Goal: Navigation & Orientation: Find specific page/section

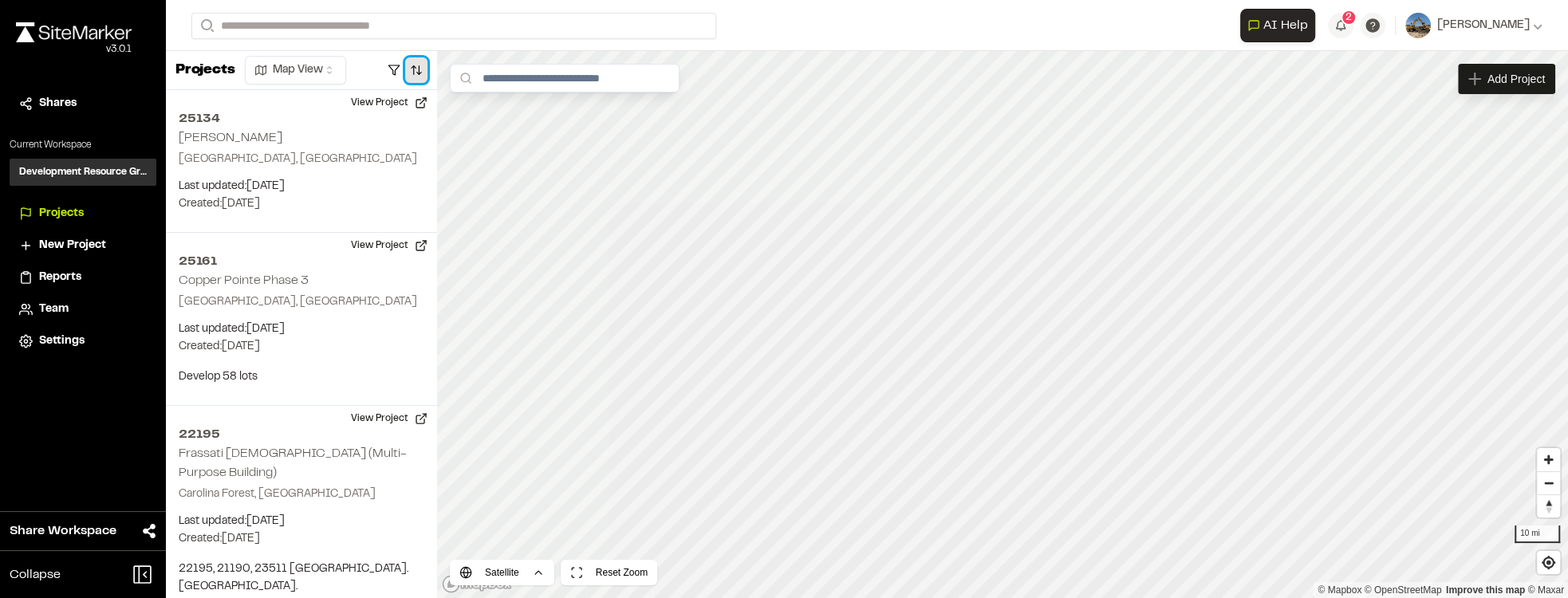
click at [410, 69] on button "button" at bounding box center [417, 70] width 23 height 26
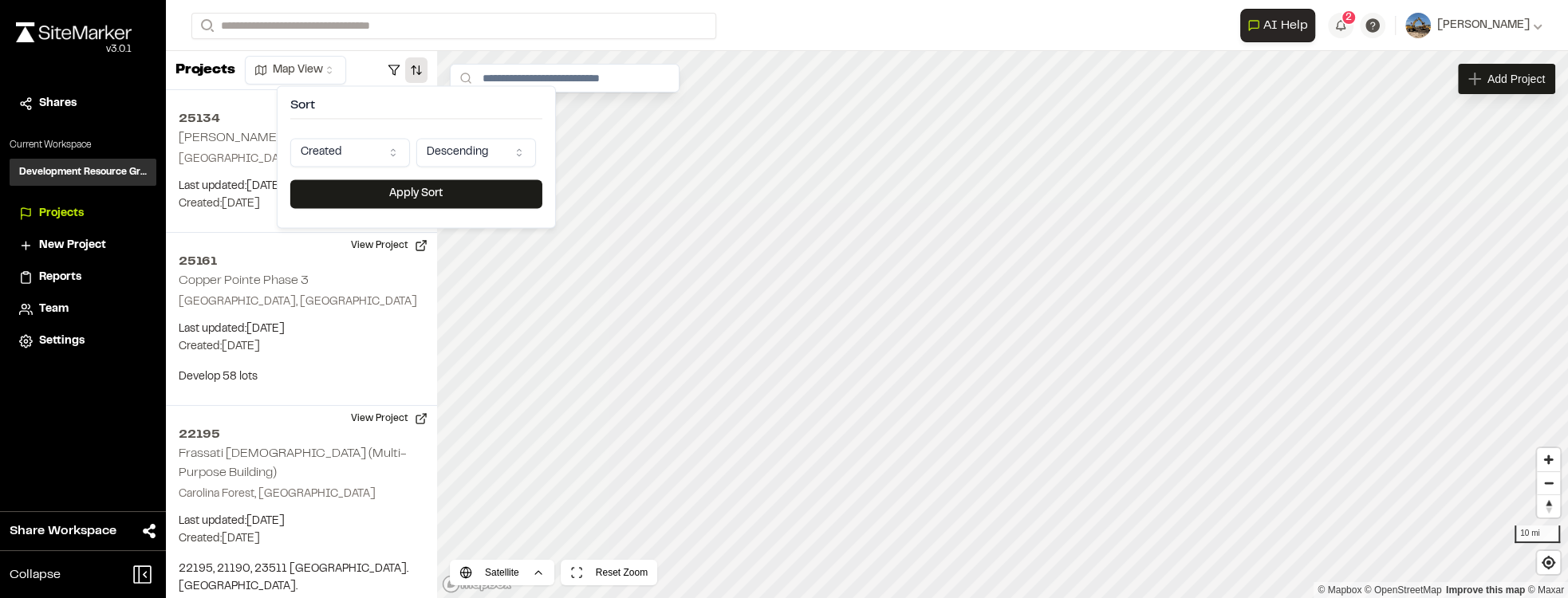
click at [387, 152] on html "Close sidebar v 3.0.1 Shares Current Workspace Development Resource Group DR Pr…" at bounding box center [784, 299] width 1568 height 598
click at [418, 201] on button "Apply Sort" at bounding box center [416, 194] width 252 height 29
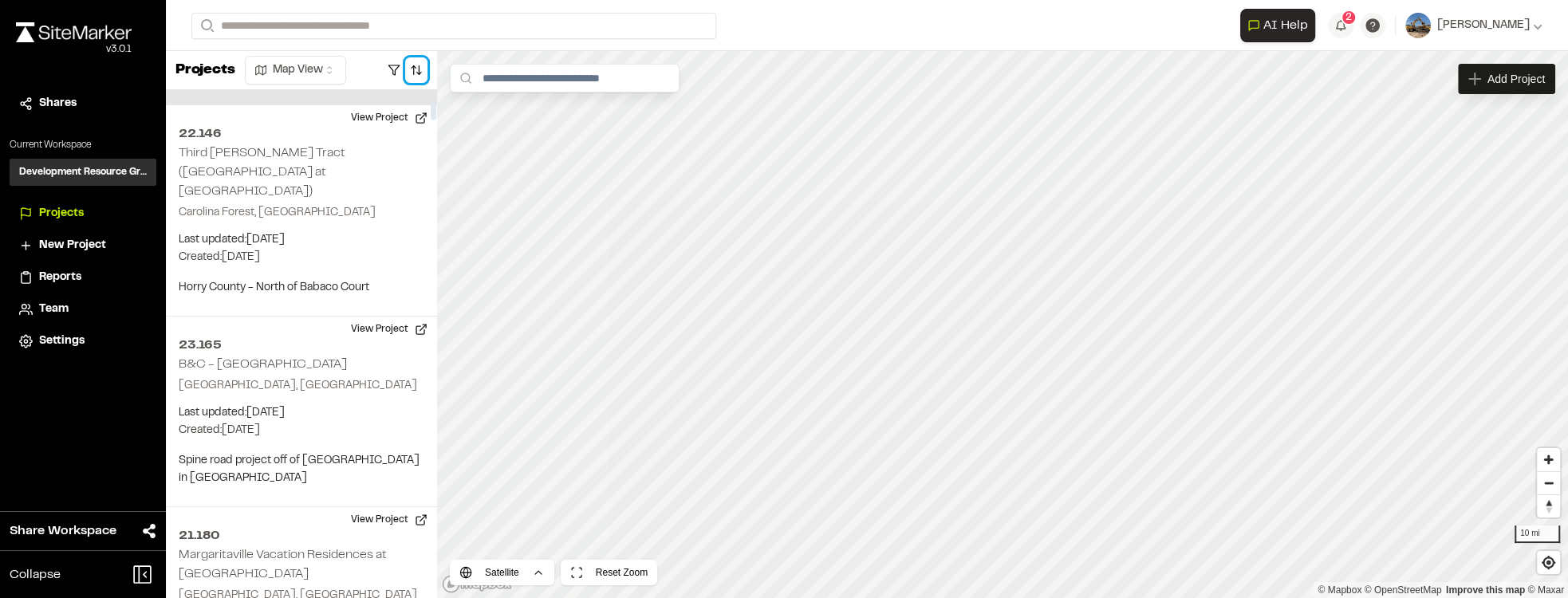
scroll to position [455, 0]
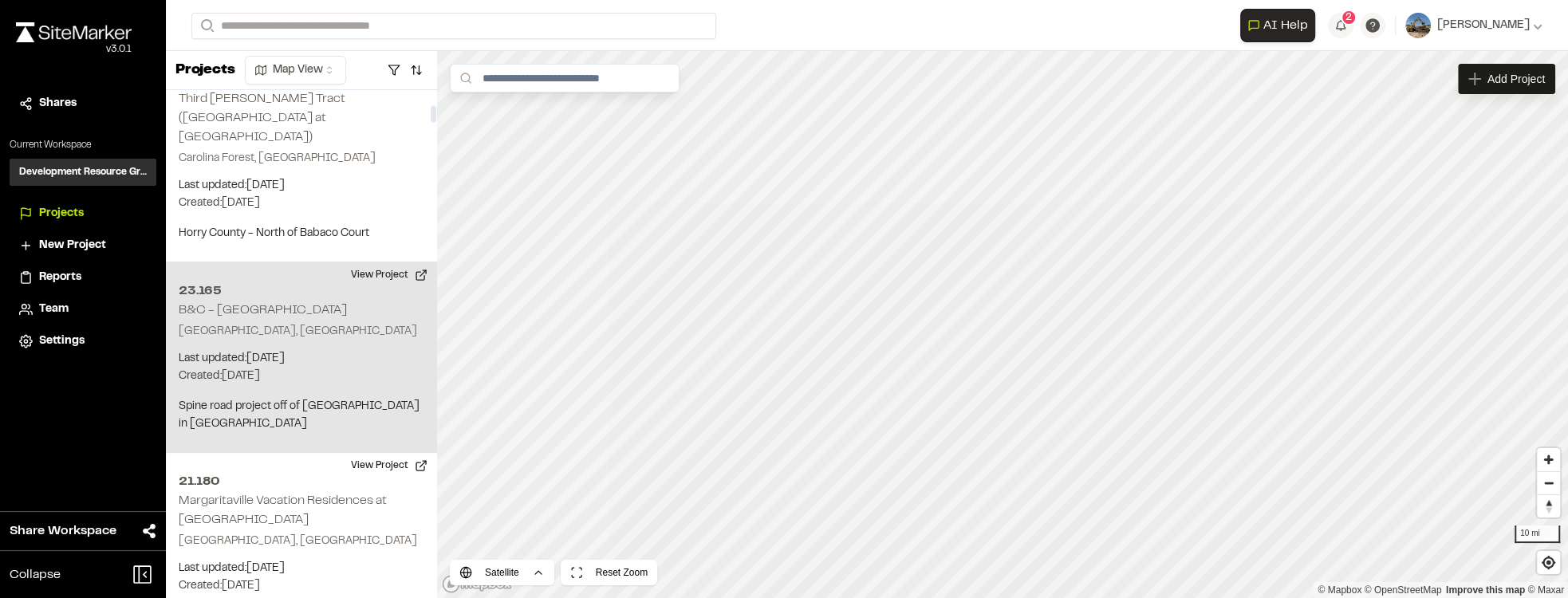
click at [300, 305] on h2 "B&C - [GEOGRAPHIC_DATA]" at bounding box center [263, 310] width 168 height 11
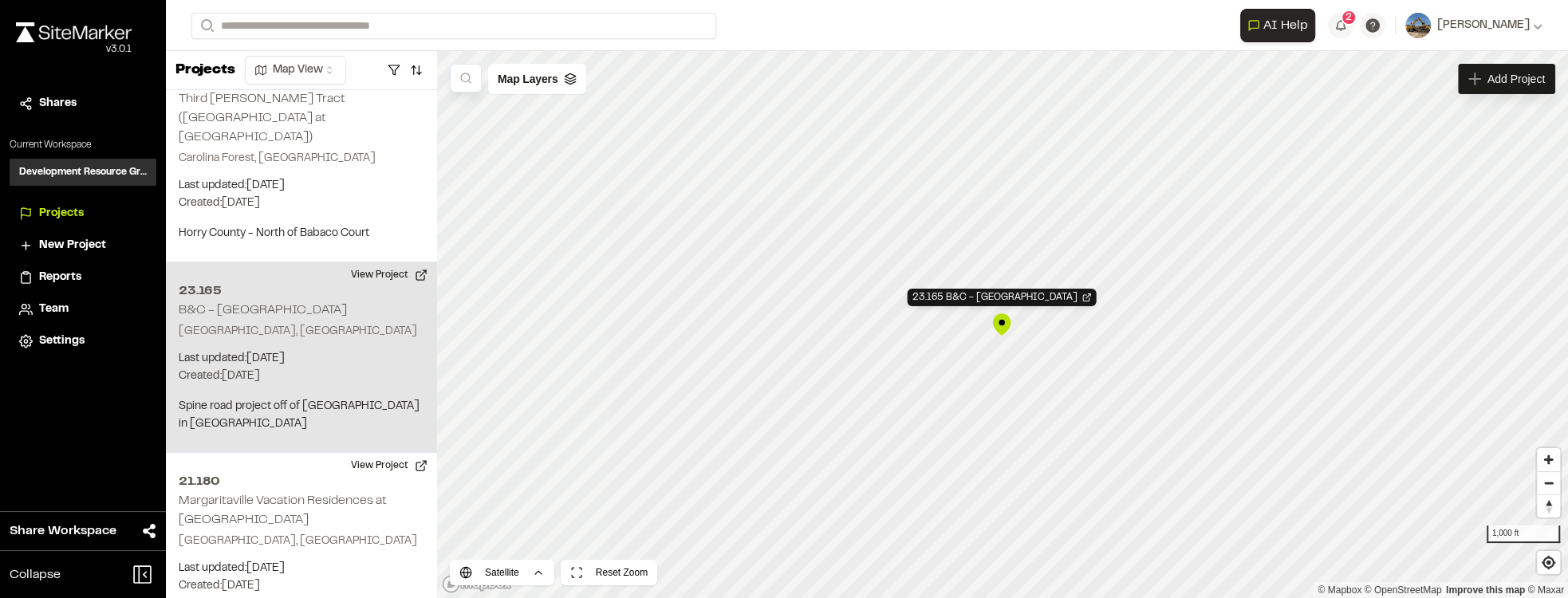
click at [817, 329] on div "23.165 B&C - [GEOGRAPHIC_DATA]" at bounding box center [1002, 325] width 24 height 24
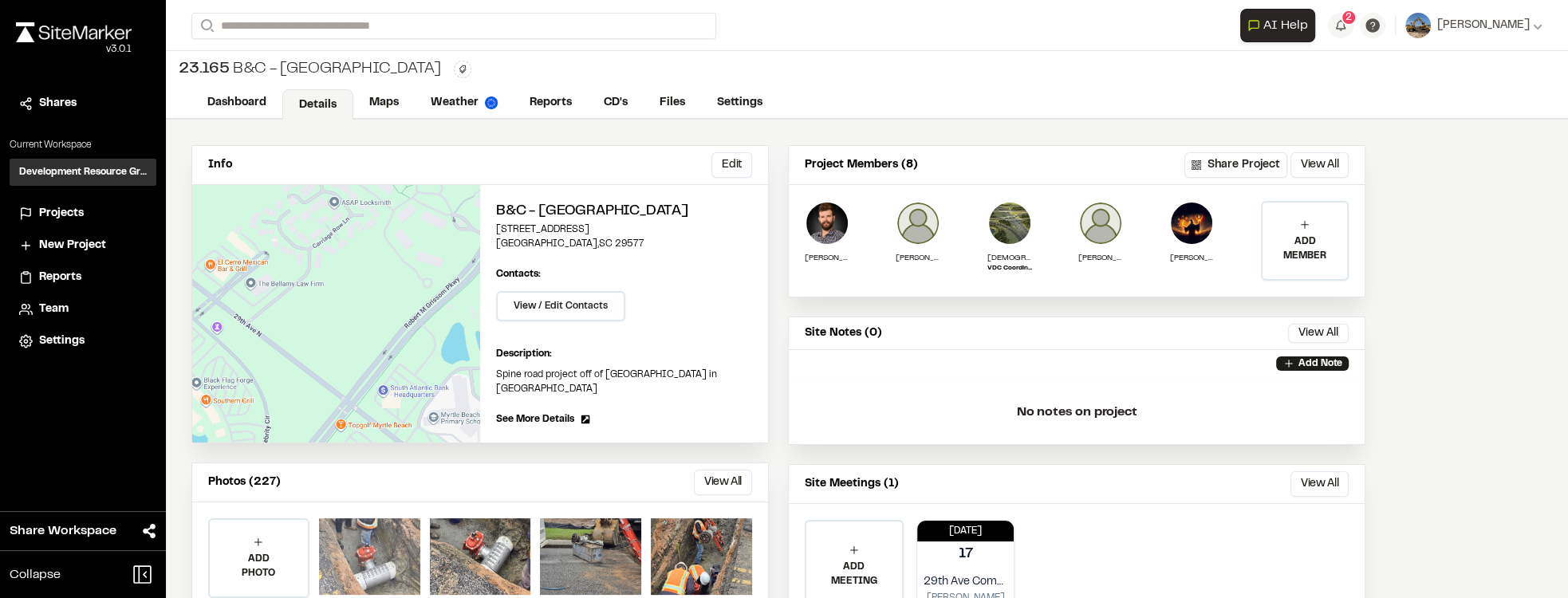
scroll to position [91, 0]
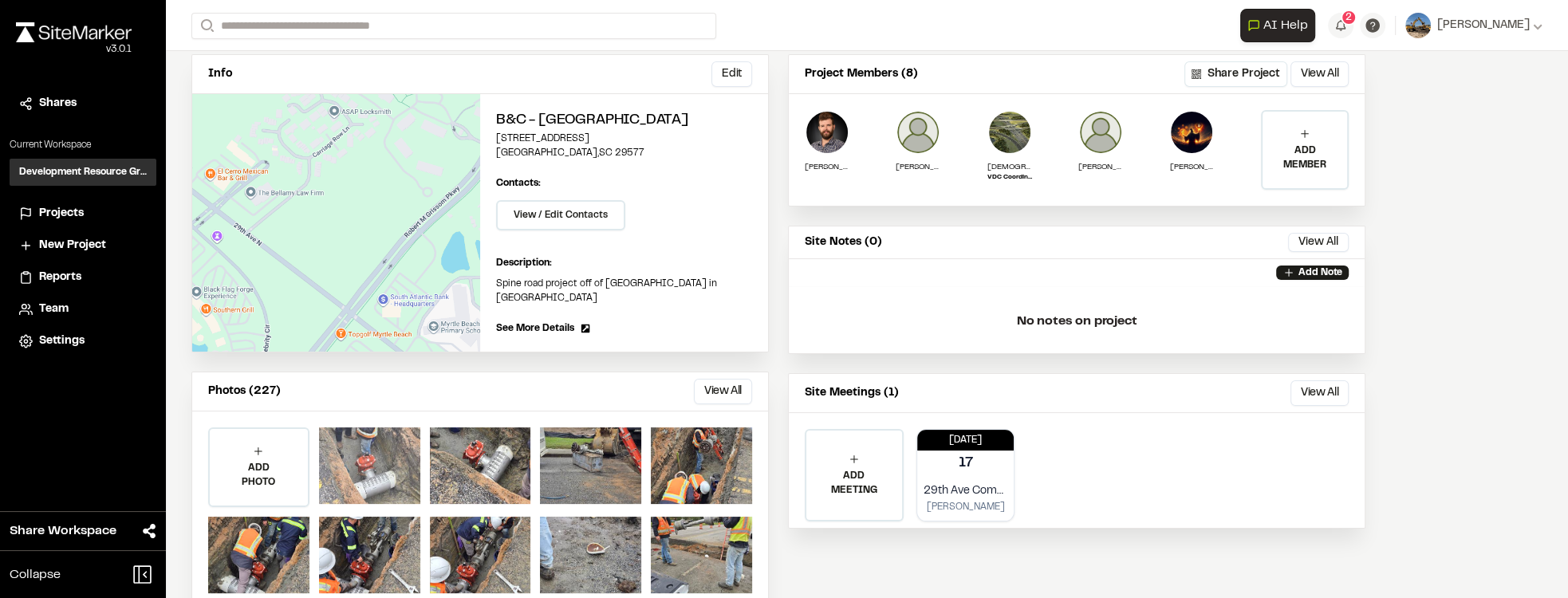
click at [386, 459] on div at bounding box center [370, 465] width 102 height 77
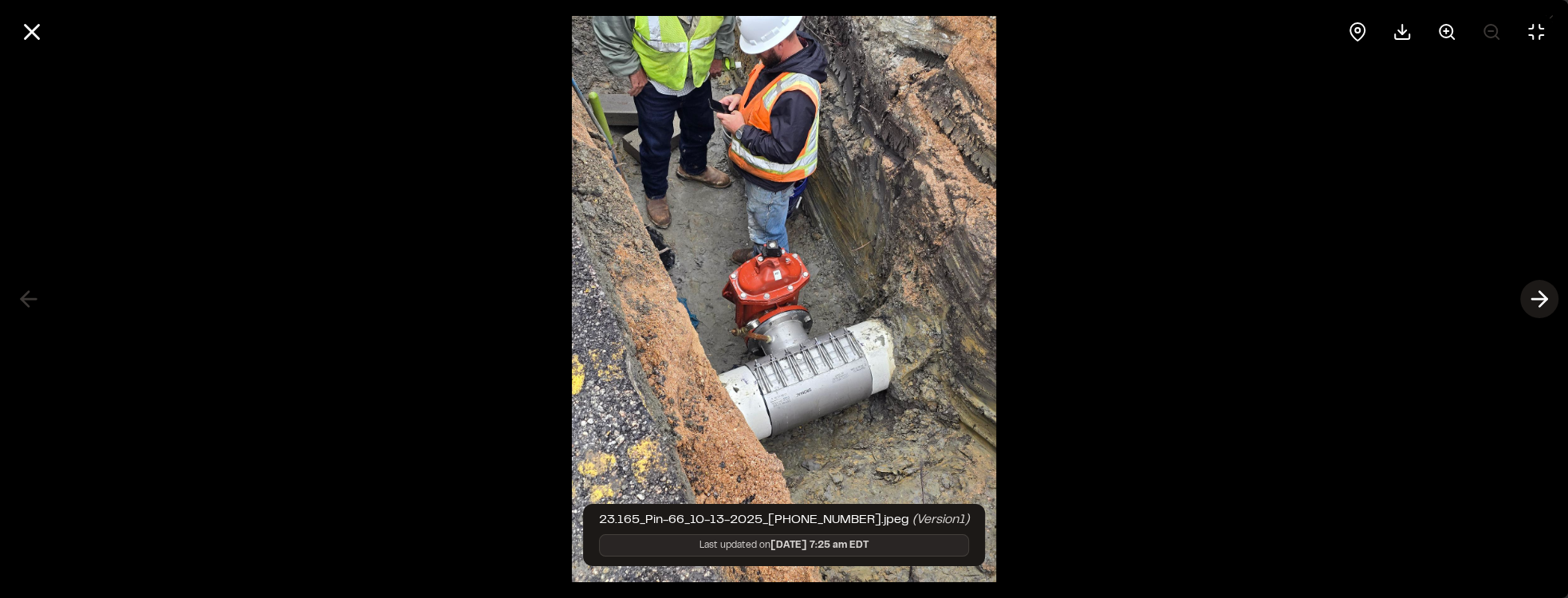
click at [1545, 300] on polyline at bounding box center [1542, 299] width 7 height 15
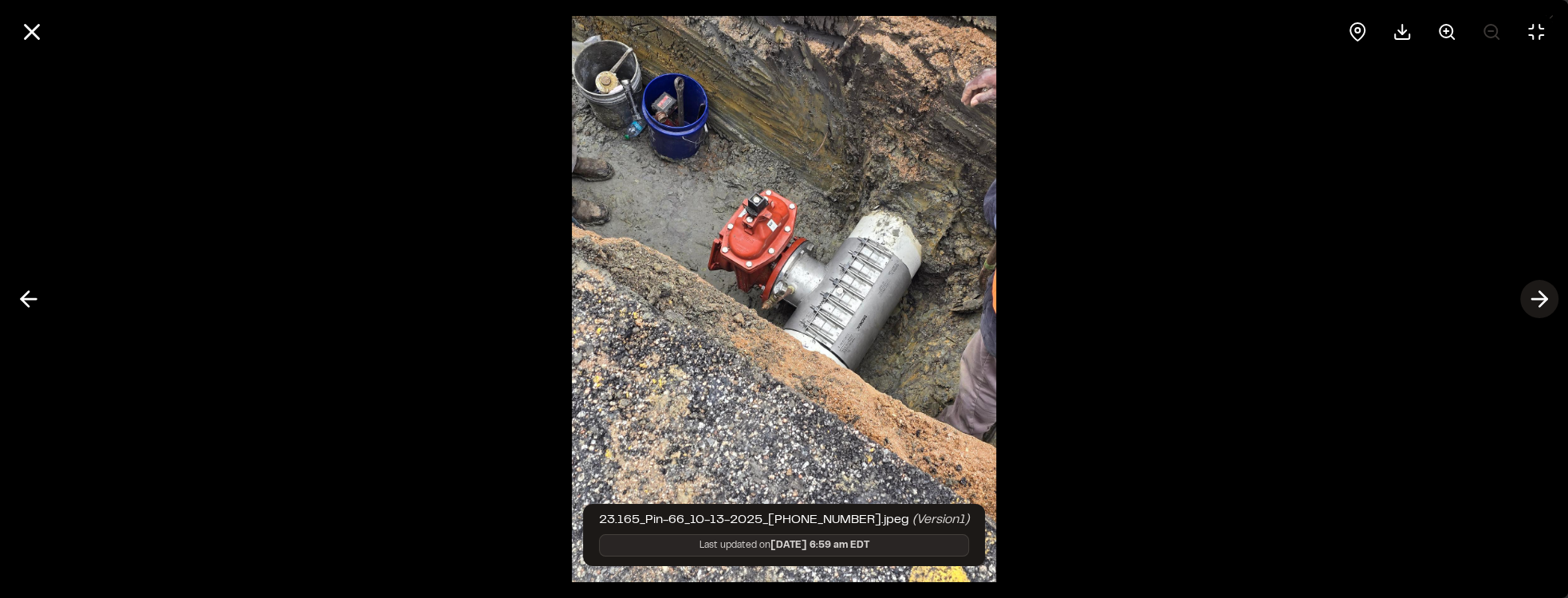
click at [1545, 300] on polyline at bounding box center [1542, 299] width 7 height 15
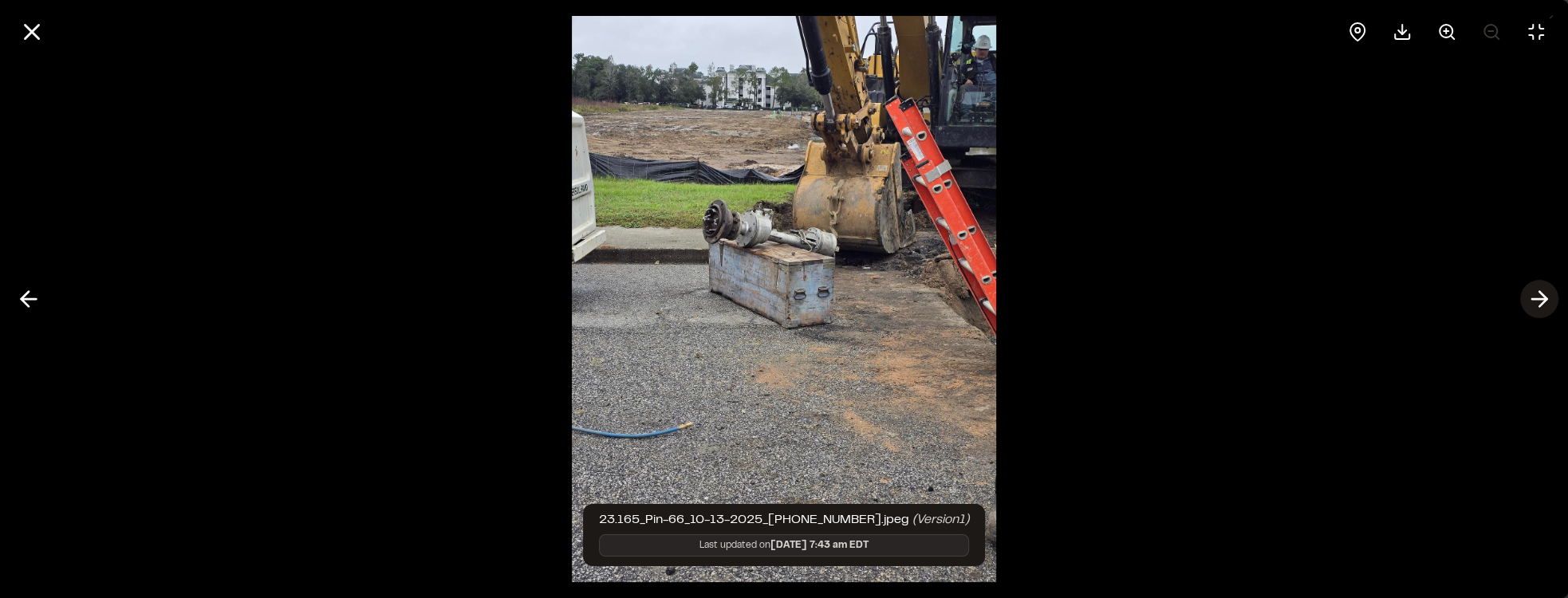
click at [1545, 300] on polyline at bounding box center [1542, 299] width 7 height 15
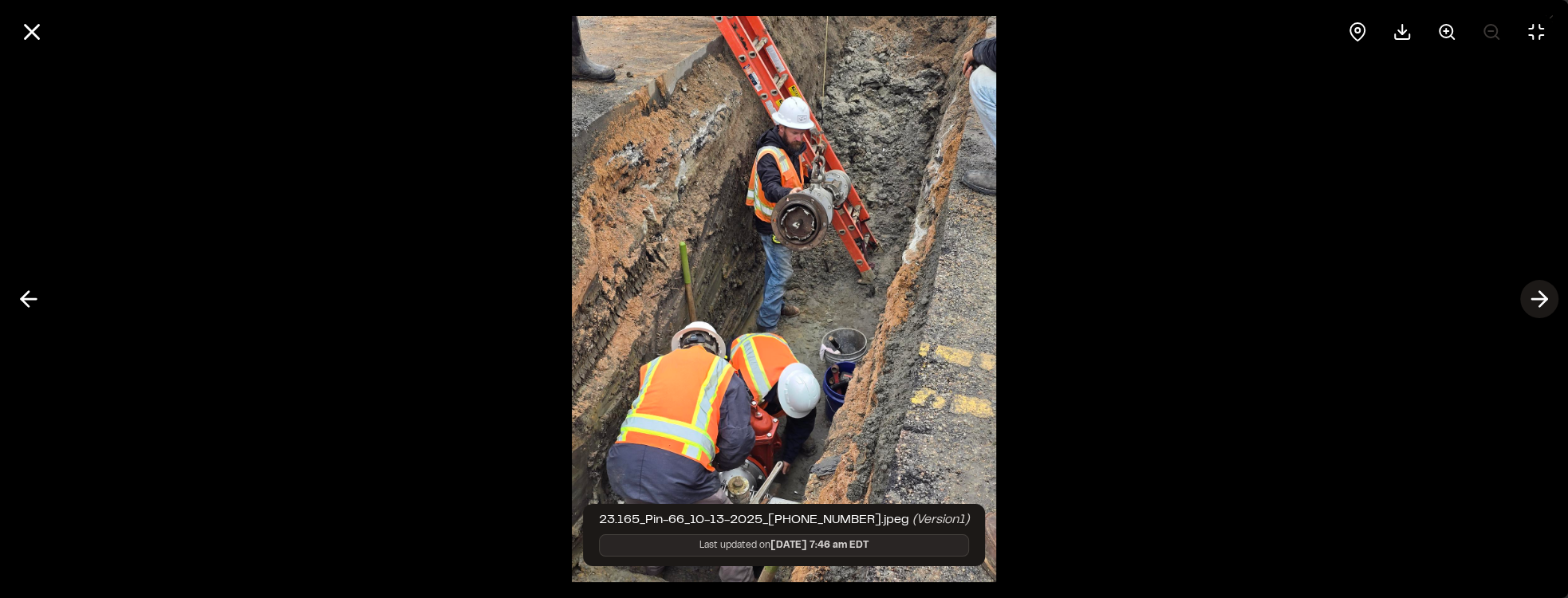
click at [1545, 300] on polyline at bounding box center [1542, 299] width 7 height 15
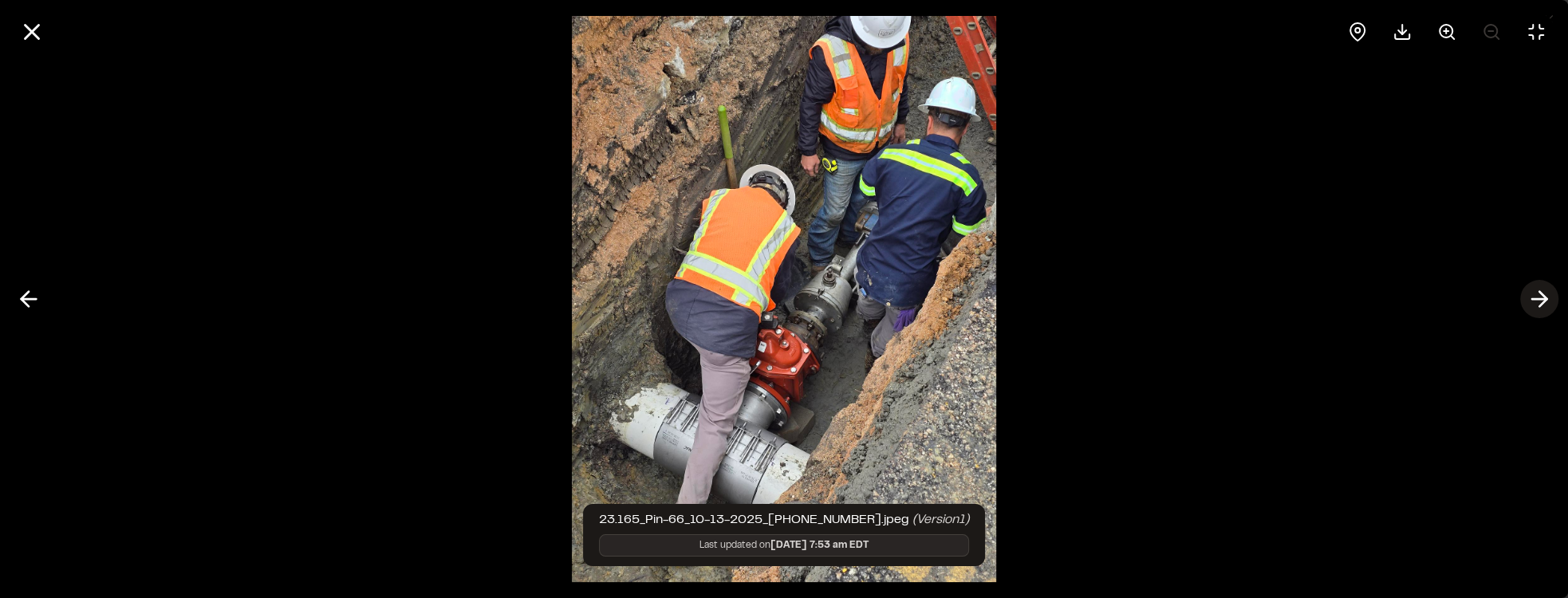
click at [1545, 300] on polyline at bounding box center [1542, 299] width 7 height 15
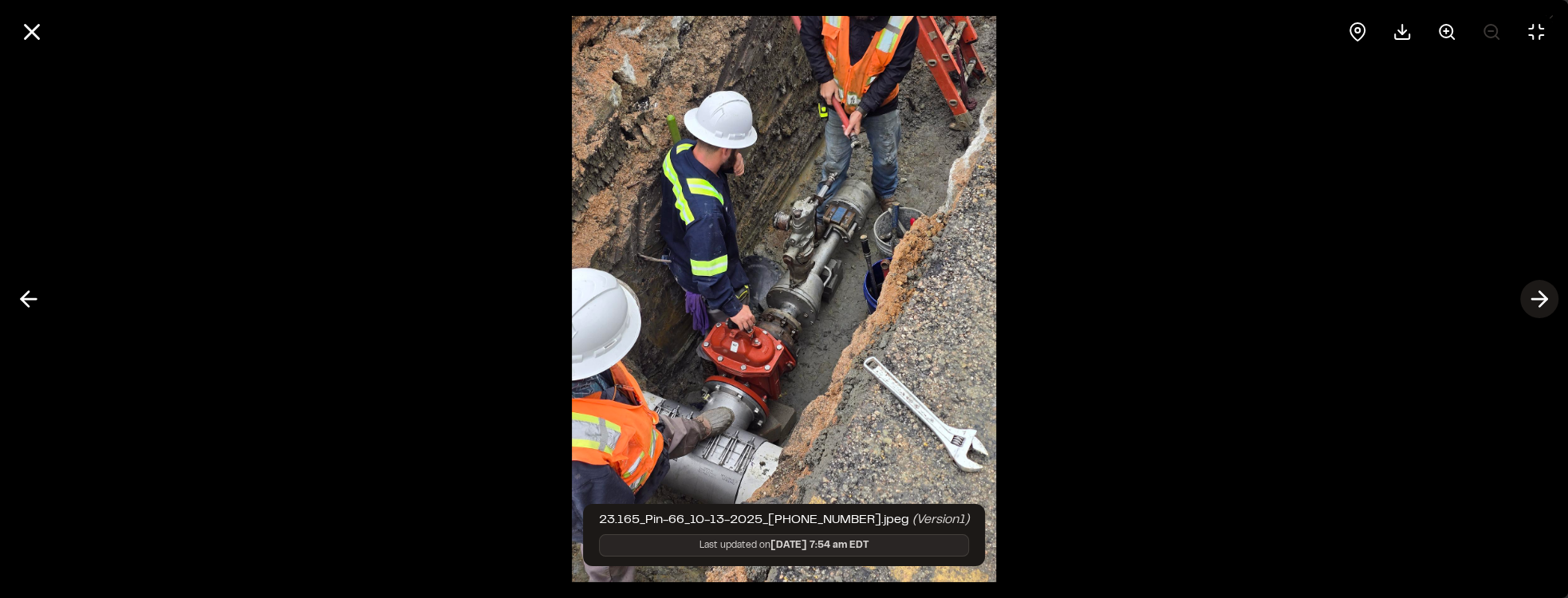
click at [1545, 300] on polyline at bounding box center [1542, 299] width 7 height 15
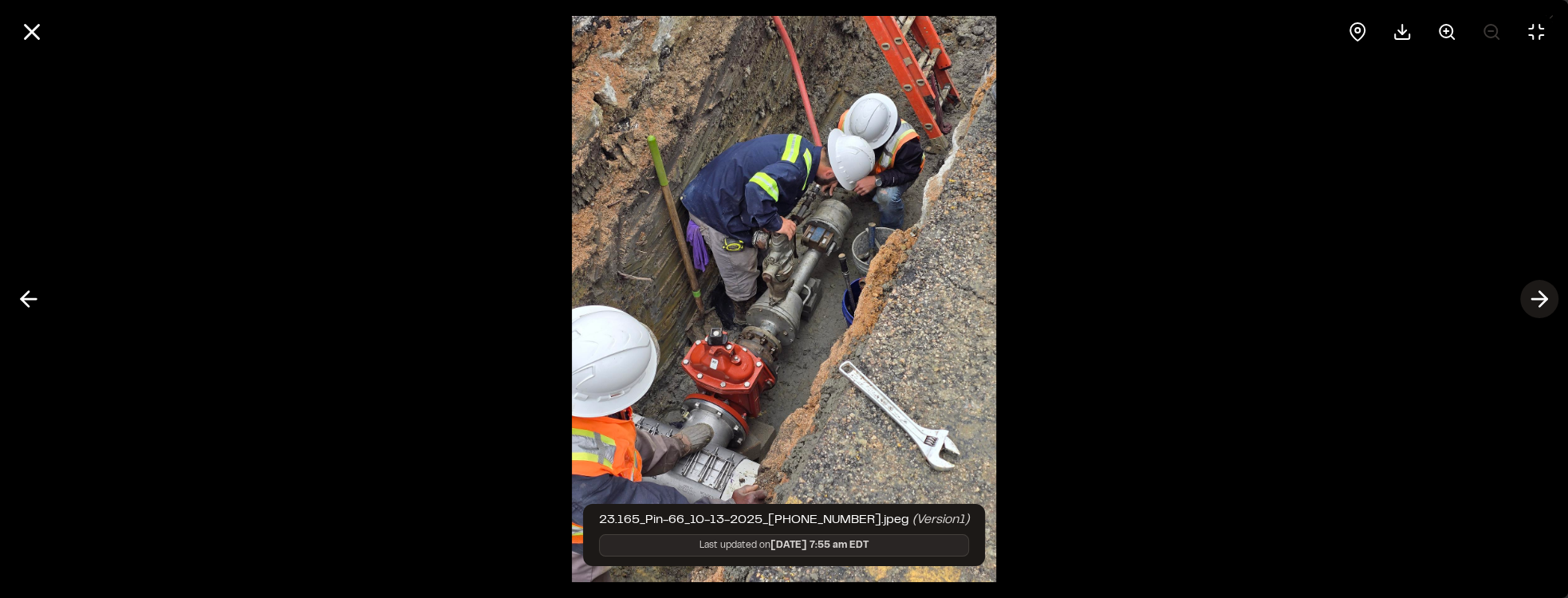
click at [1545, 300] on polyline at bounding box center [1542, 299] width 7 height 15
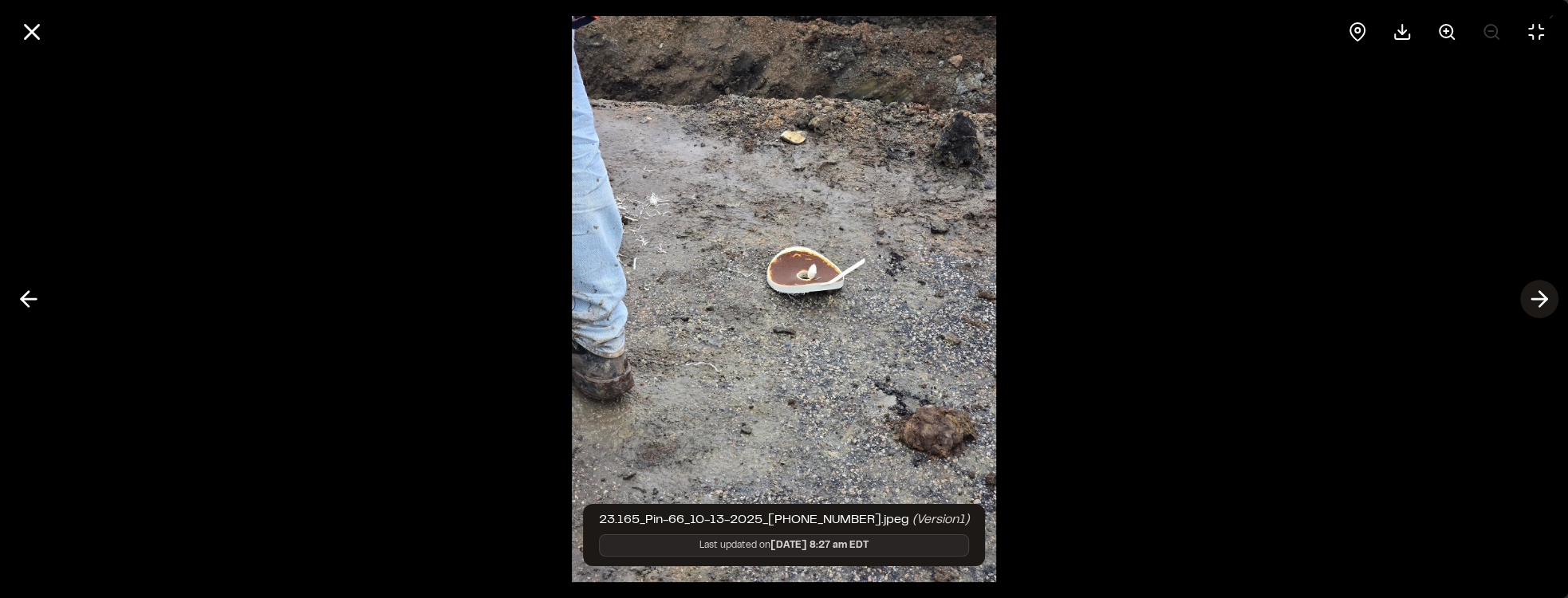
click at [1545, 300] on polyline at bounding box center [1542, 299] width 7 height 15
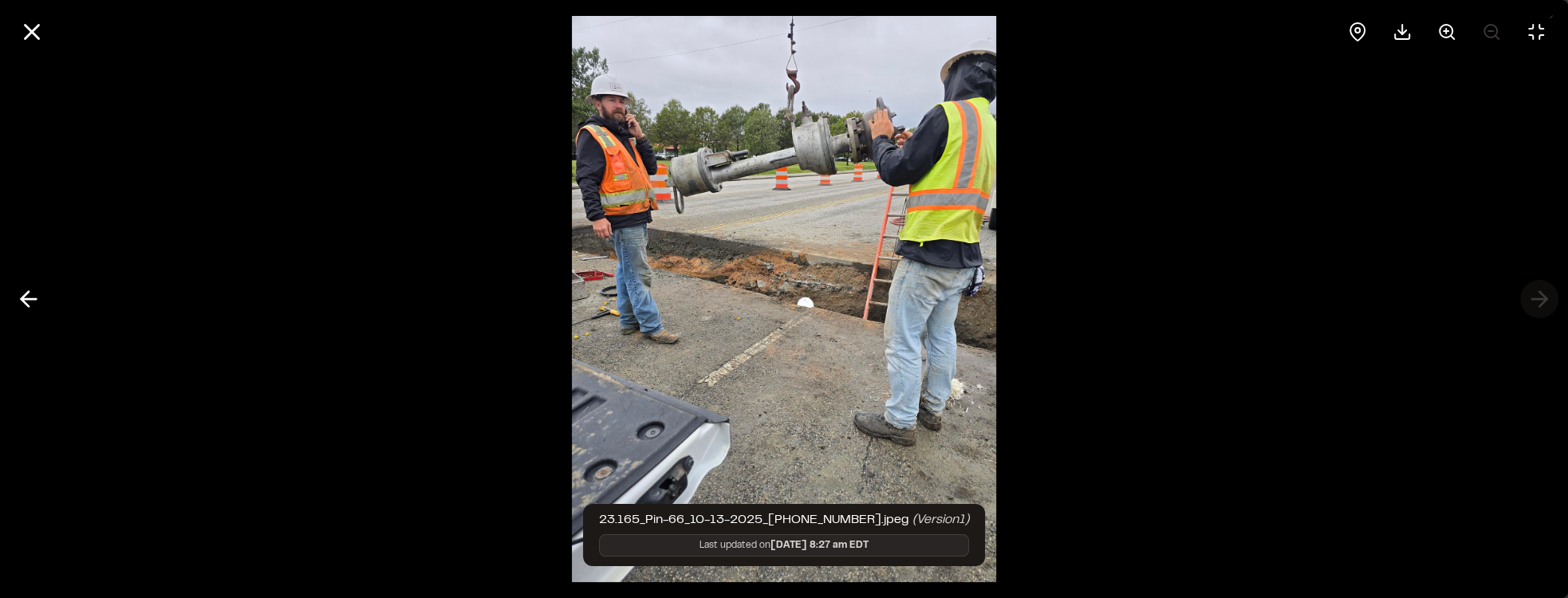
click at [1545, 300] on div at bounding box center [784, 299] width 1568 height 598
click at [26, 33] on icon at bounding box center [32, 32] width 27 height 27
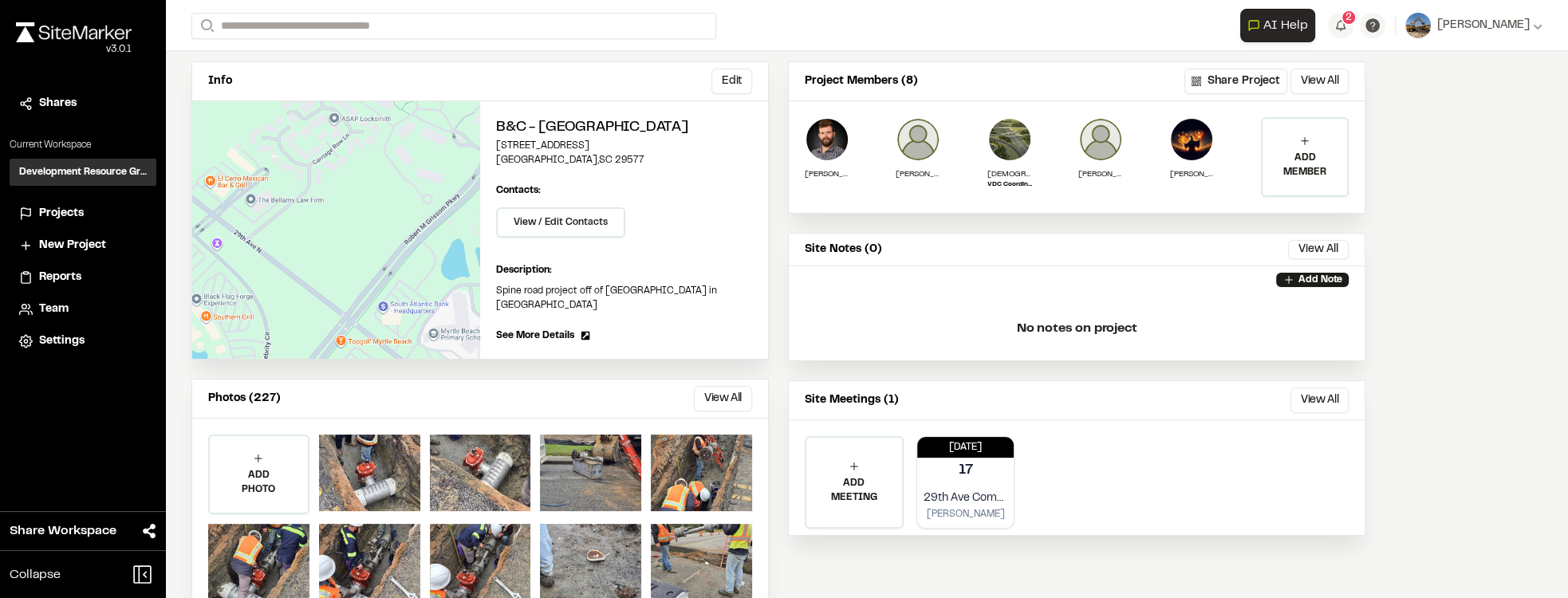
scroll to position [39, 0]
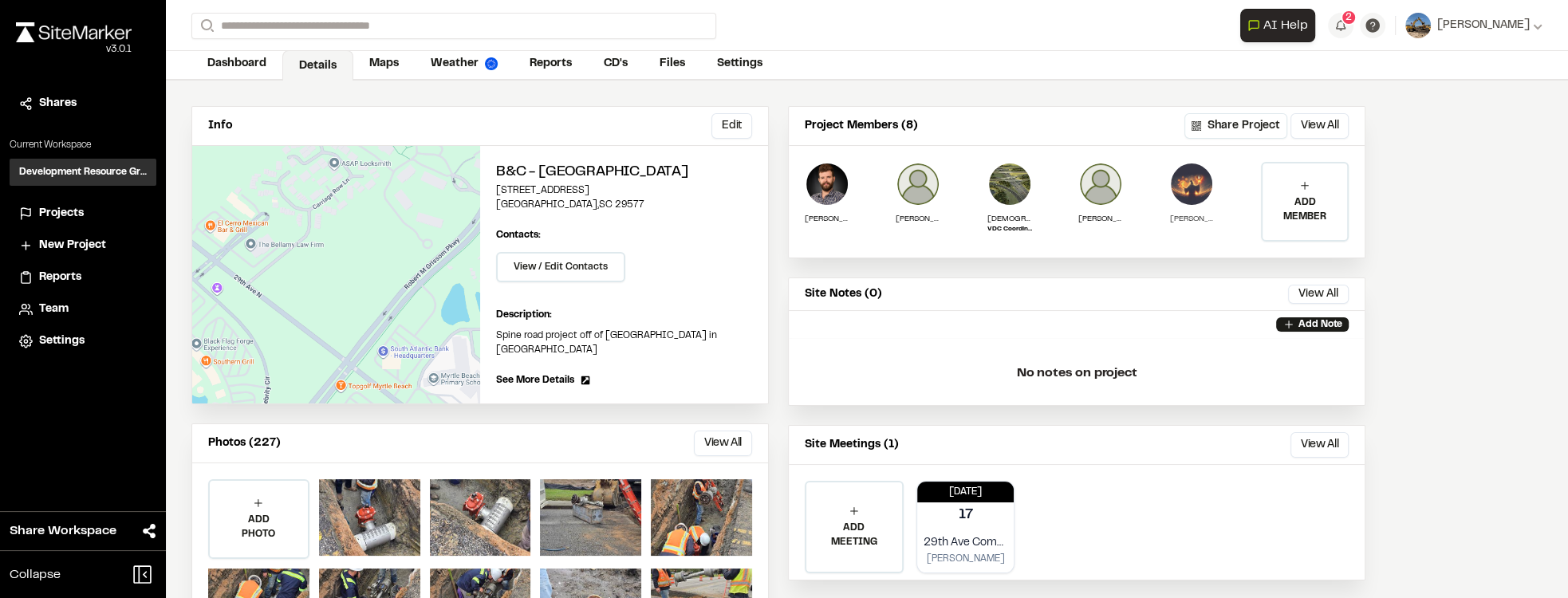
click at [1193, 185] on img at bounding box center [1191, 184] width 44 height 44
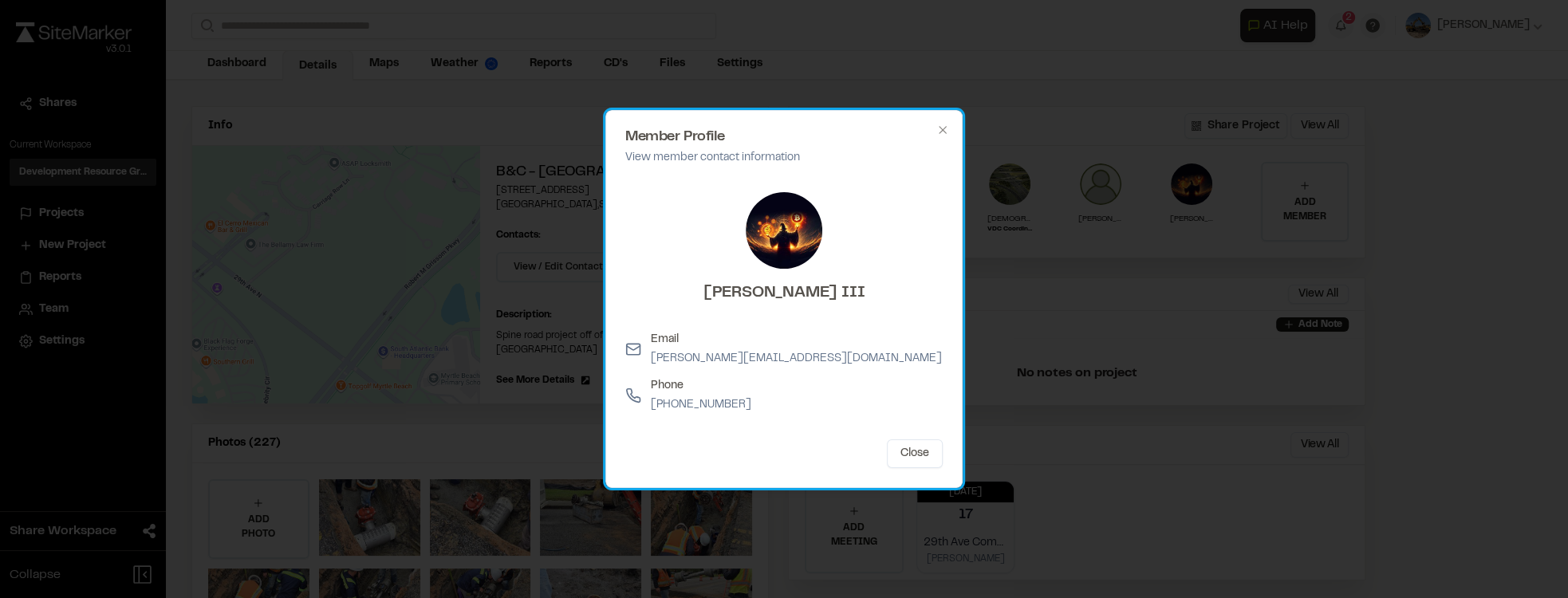
click at [796, 231] on img at bounding box center [784, 230] width 77 height 77
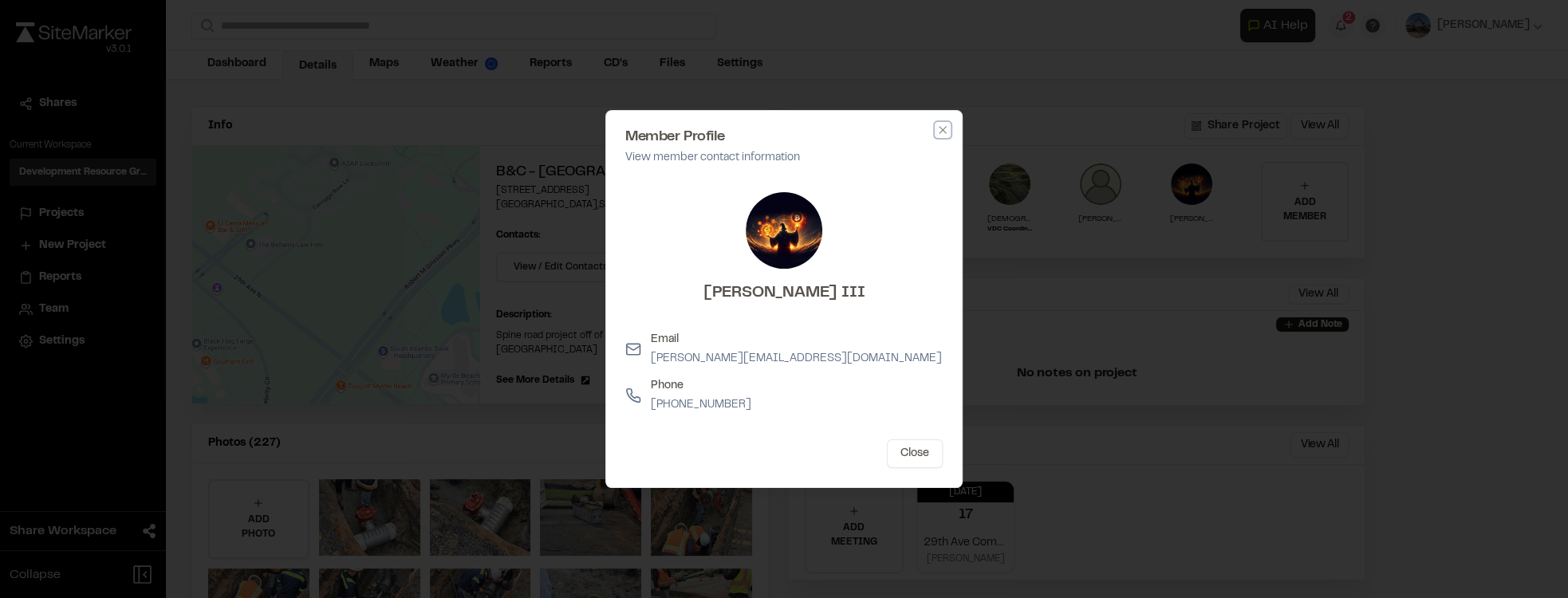
drag, startPoint x: 943, startPoint y: 128, endPoint x: 954, endPoint y: 139, distance: 15.6
click at [944, 128] on icon "button" at bounding box center [942, 129] width 7 height 7
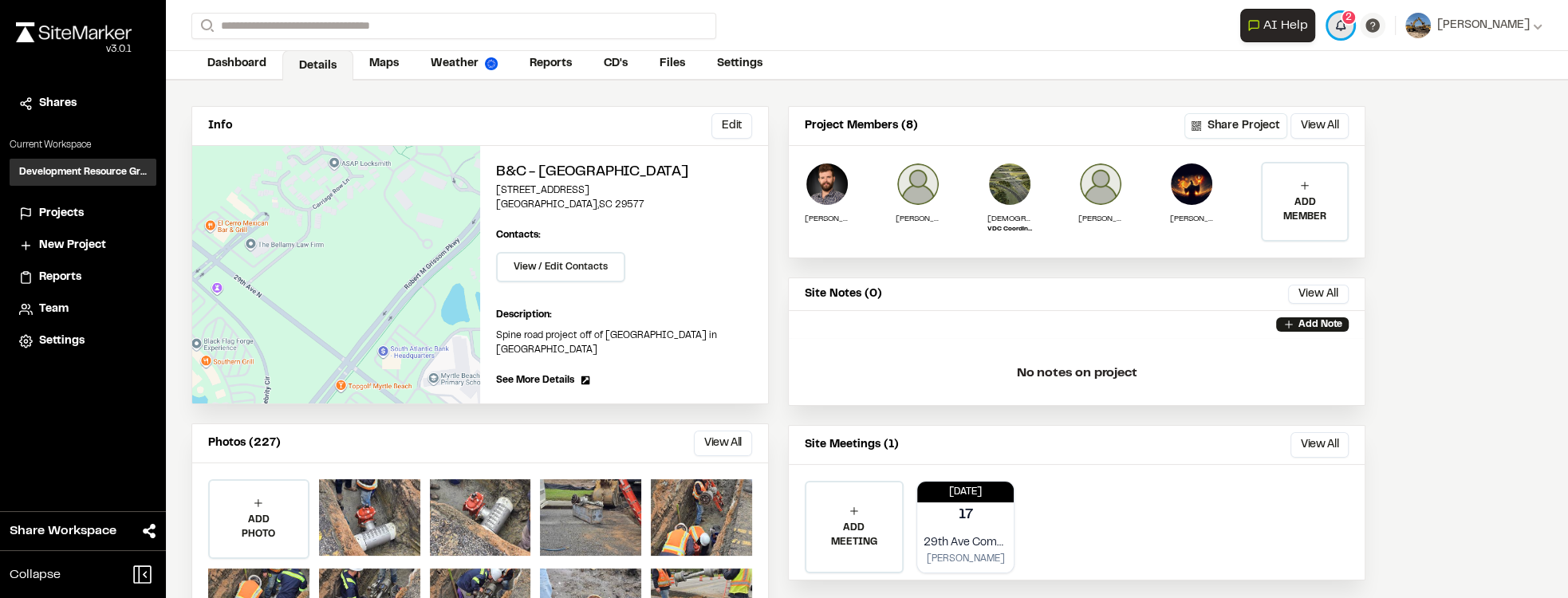
click at [1348, 25] on button "2" at bounding box center [1341, 26] width 26 height 26
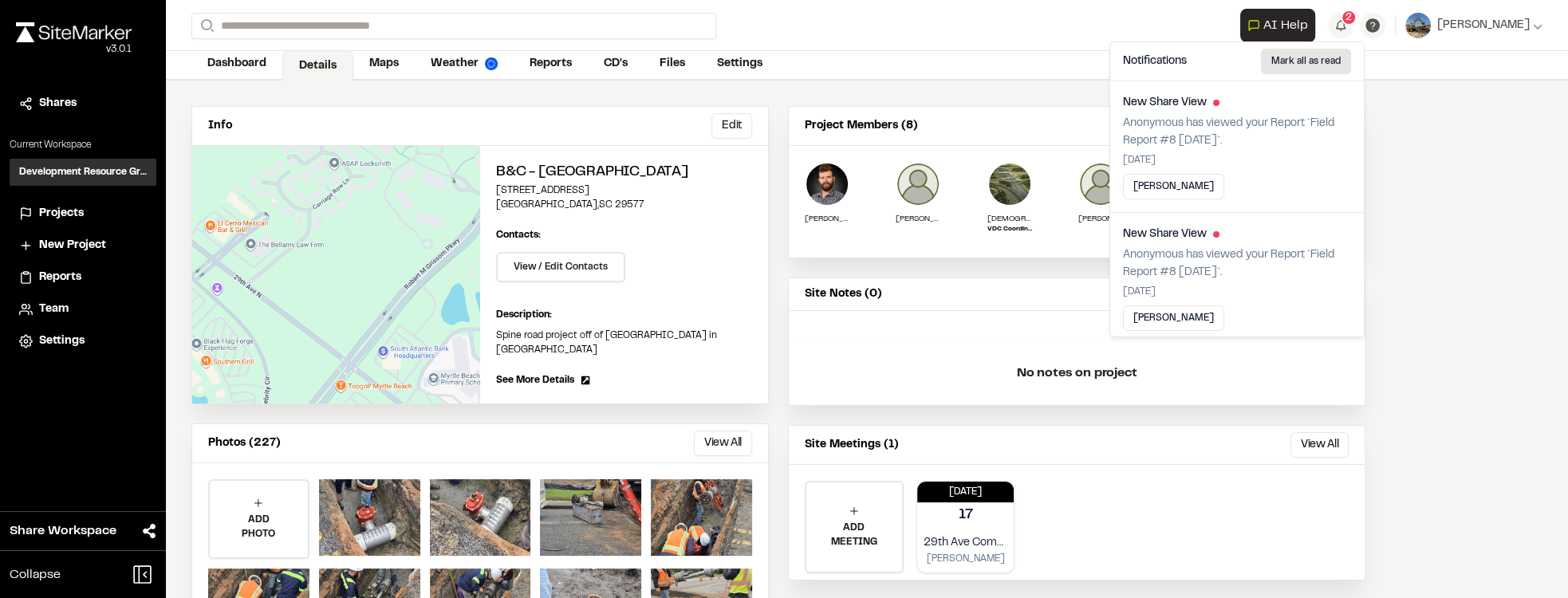
click at [1316, 59] on button "Mark all as read" at bounding box center [1306, 61] width 90 height 26
